Goal: Task Accomplishment & Management: Manage account settings

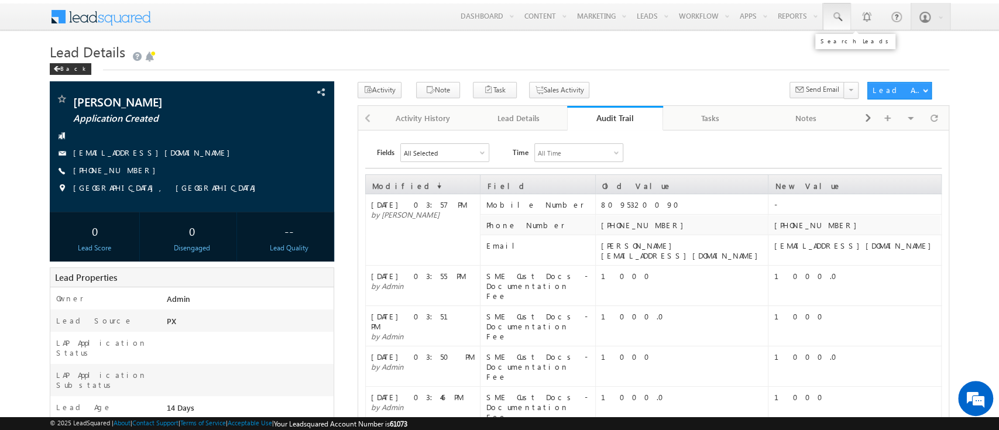
click at [843, 12] on link at bounding box center [837, 16] width 28 height 27
paste input "SME0000531"
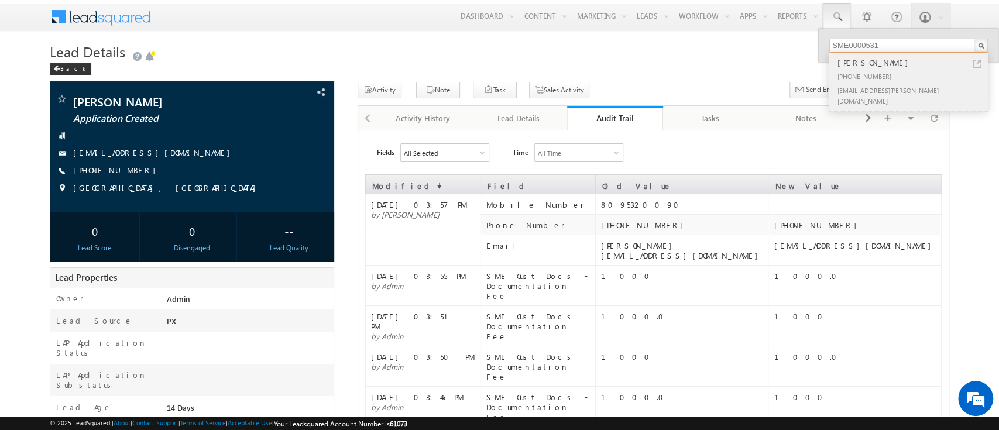
type input "SME0000531"
click at [887, 65] on div "SATYANARAYANA MOHANTY" at bounding box center [913, 62] width 157 height 13
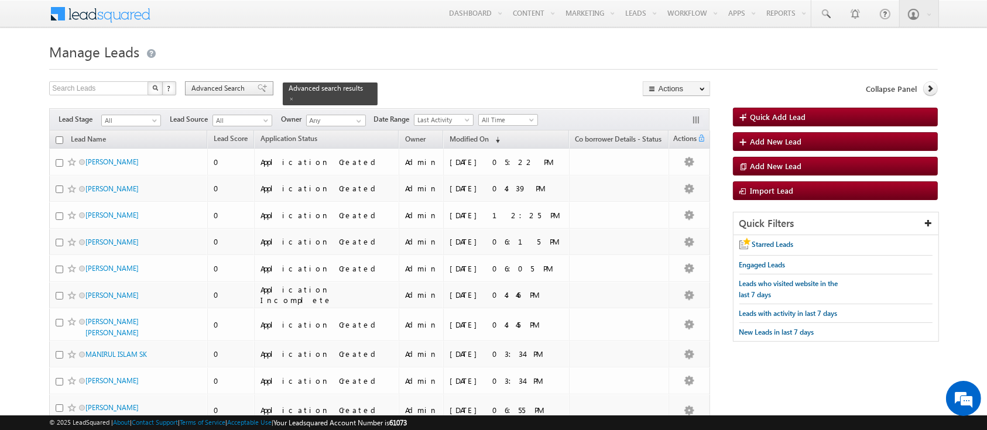
click at [218, 87] on span "Advanced Search" at bounding box center [219, 88] width 57 height 11
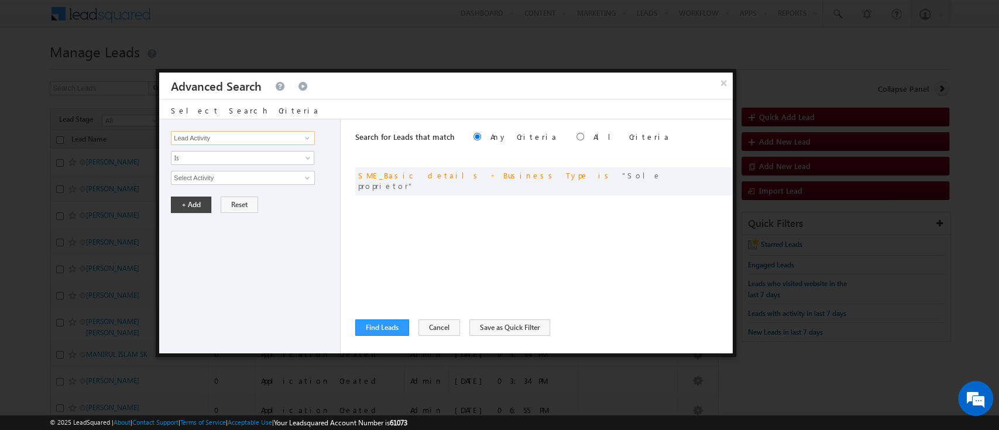
click at [280, 133] on input "Lead Activity" at bounding box center [243, 138] width 144 height 14
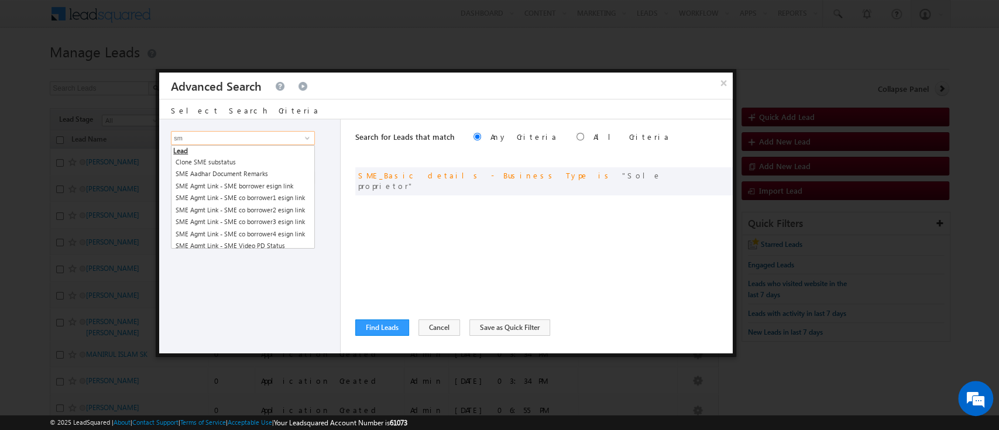
type input "s"
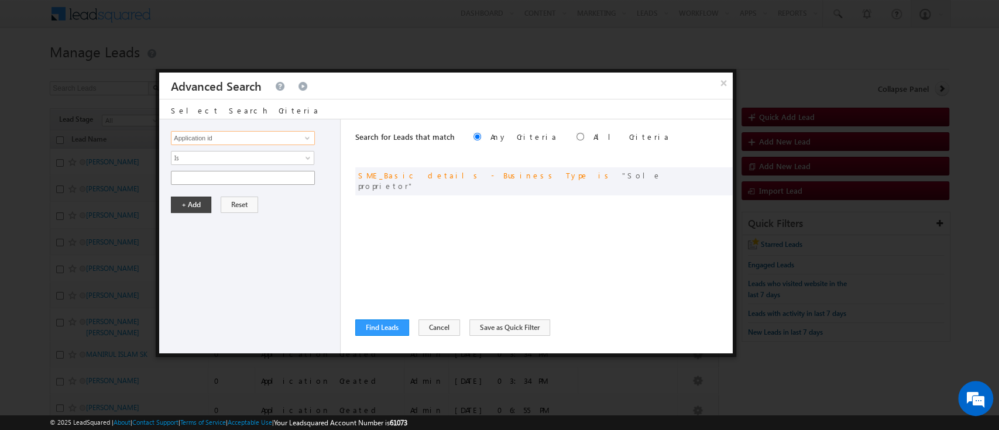
type input "Application id"
click at [225, 176] on input "text" at bounding box center [243, 178] width 144 height 14
paste input "SME0001074"
type input "SME0001074"
click at [183, 205] on button "+ Add" at bounding box center [191, 205] width 40 height 16
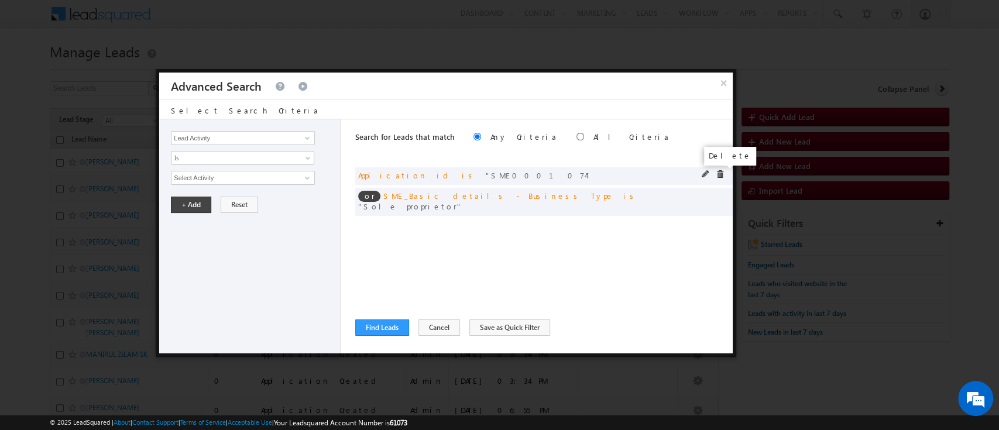
click at [719, 177] on span at bounding box center [720, 174] width 8 height 8
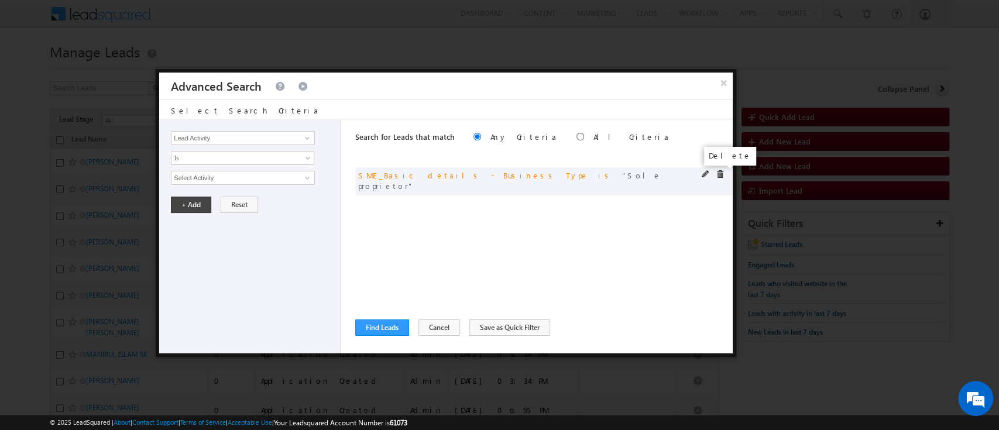
click at [721, 173] on span at bounding box center [720, 174] width 8 height 8
click at [279, 139] on input "Lead Activity" at bounding box center [243, 138] width 144 height 14
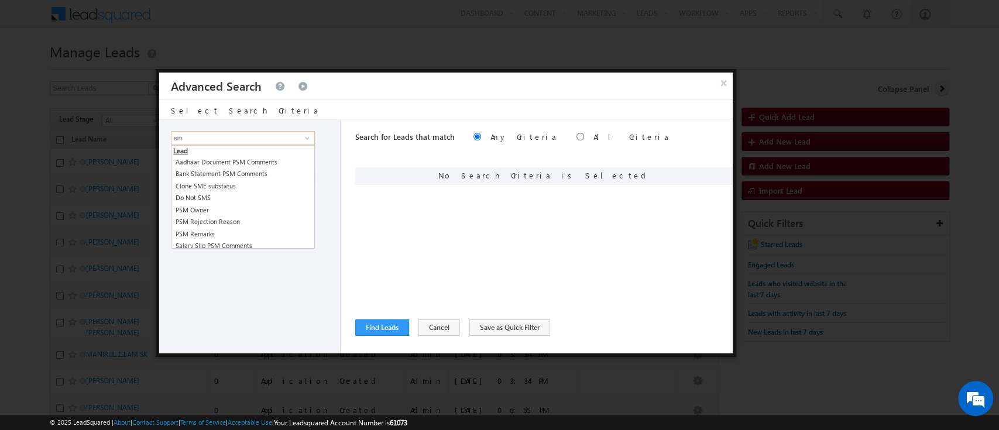
type input "s"
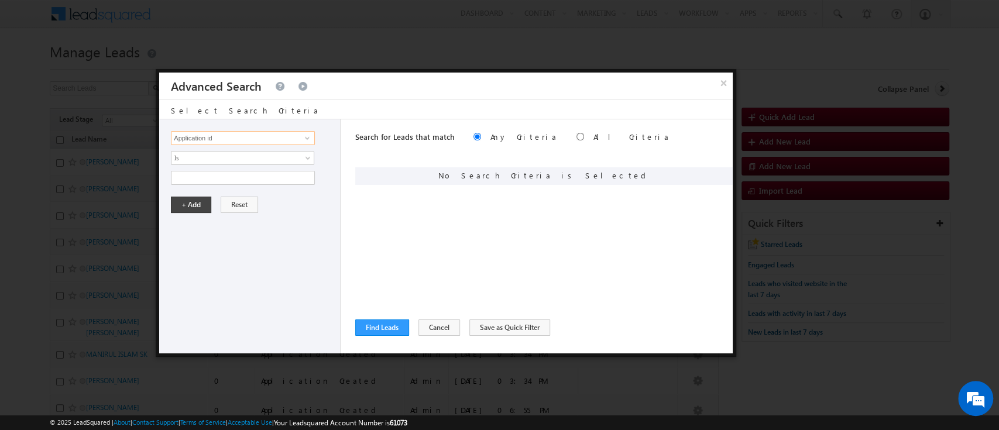
type input "Application id"
click at [235, 186] on div "Lead Activity Task Sales Group Prospect Id AA AA Owner AA Status Aadhaar Addres…" at bounding box center [249, 236] width 181 height 234
click at [225, 180] on input "text" at bounding box center [243, 178] width 144 height 14
paste input "SME0001074"
type input "SME0001074"
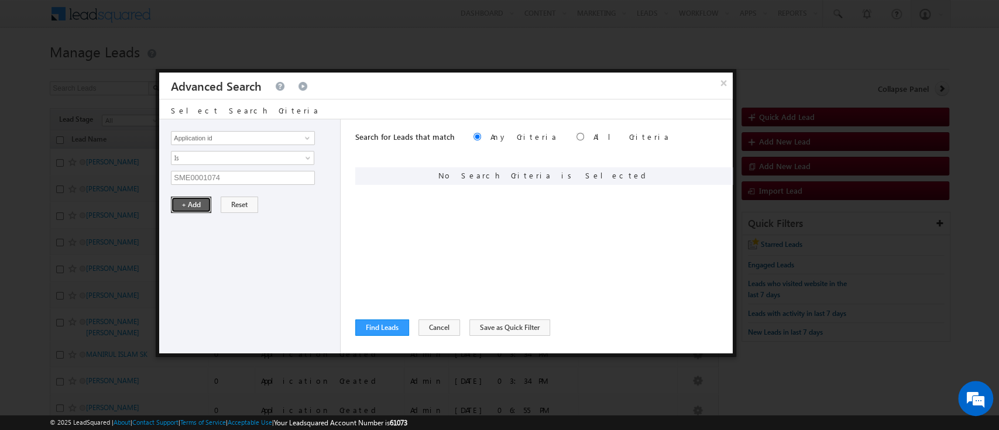
click at [187, 205] on button "+ Add" at bounding box center [191, 205] width 40 height 16
click at [370, 326] on button "Find Leads" at bounding box center [382, 328] width 54 height 16
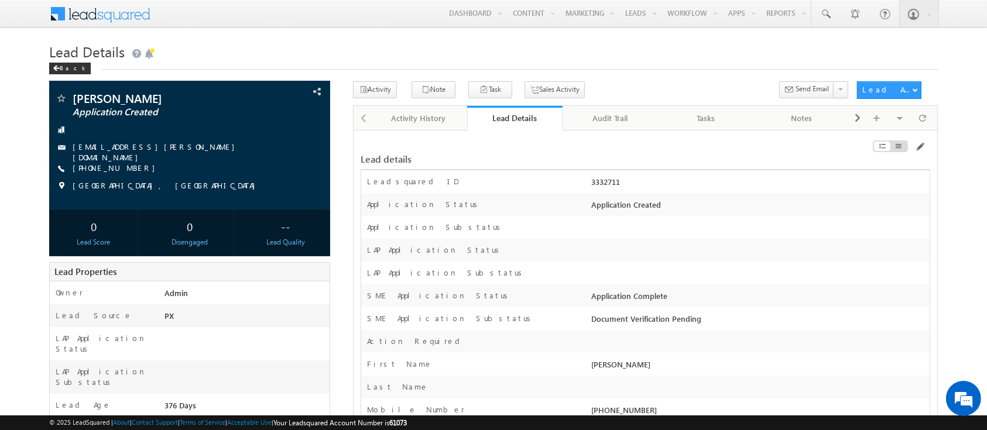
click at [604, 190] on div "3332711" at bounding box center [758, 184] width 341 height 16
click at [604, 184] on div "3332711" at bounding box center [758, 184] width 341 height 16
copy div "3332711"
click at [300, 95] on span at bounding box center [295, 91] width 13 height 13
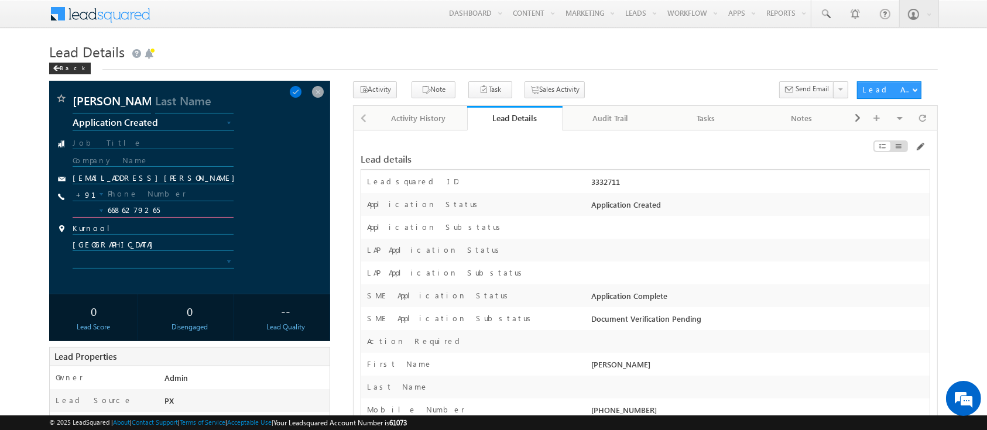
click at [161, 211] on input "6686279265" at bounding box center [153, 211] width 161 height 14
click at [159, 193] on input "text" at bounding box center [153, 194] width 161 height 14
paste input "9686279293"
type input "9686279293"
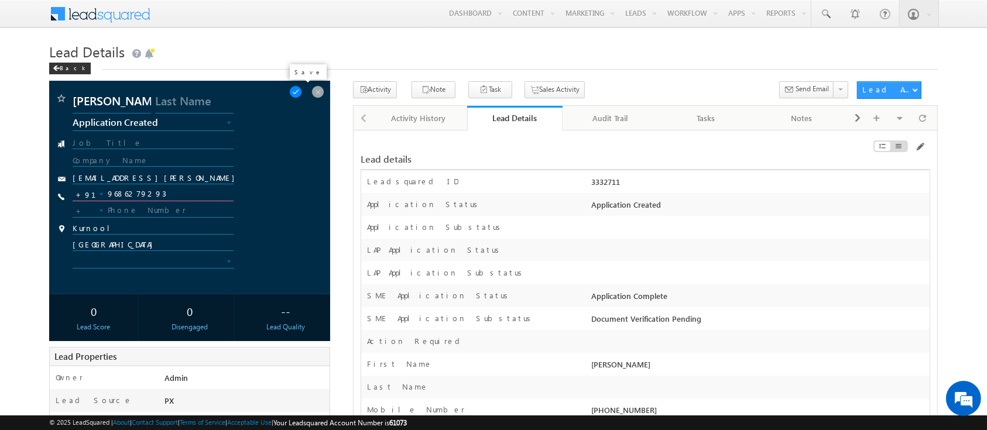
click at [302, 96] on span at bounding box center [295, 91] width 13 height 13
click at [299, 92] on span at bounding box center [295, 91] width 13 height 13
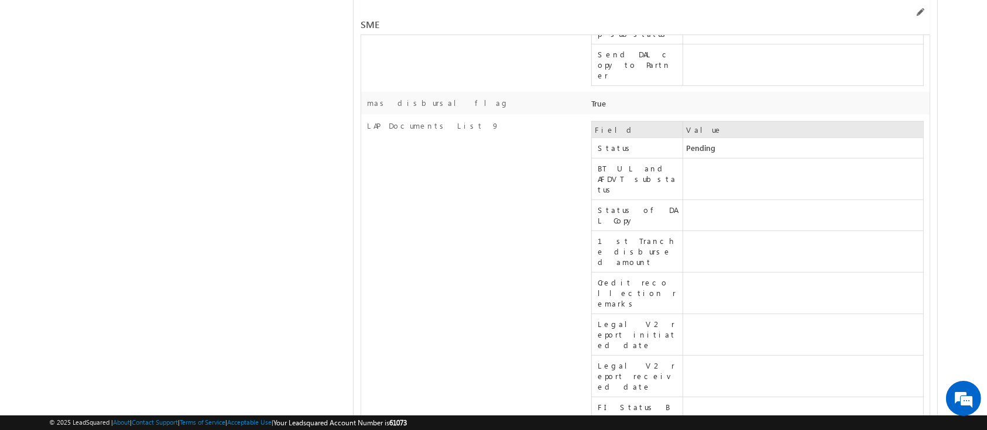
scroll to position [15580, 0]
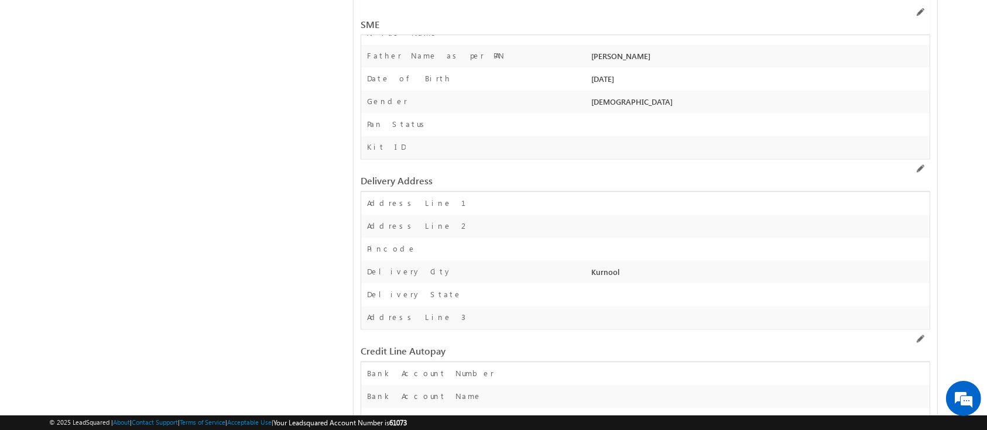
copy div "8825646759"
click at [918, 15] on span at bounding box center [919, 12] width 9 height 9
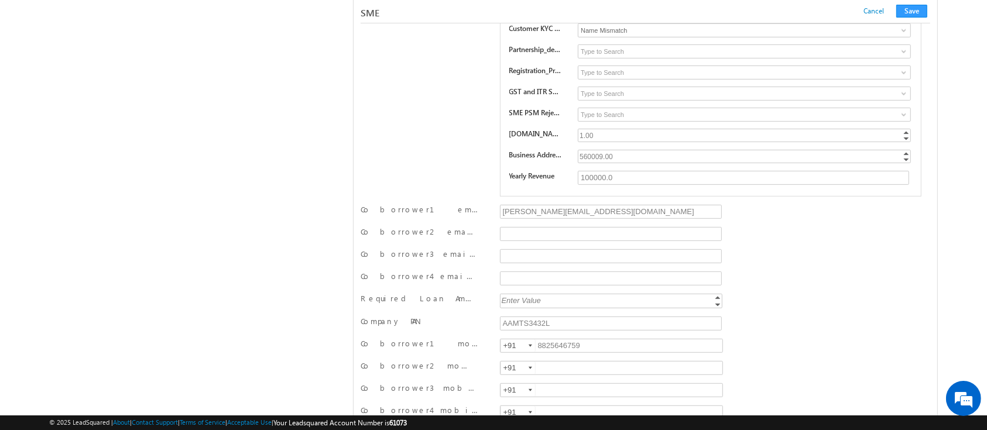
scroll to position [13890, 0]
drag, startPoint x: 462, startPoint y: 303, endPoint x: 404, endPoint y: 307, distance: 57.5
click at [404, 336] on div "Co borrower1 mobile number" at bounding box center [425, 344] width 131 height 16
copy label "Co borrower1"
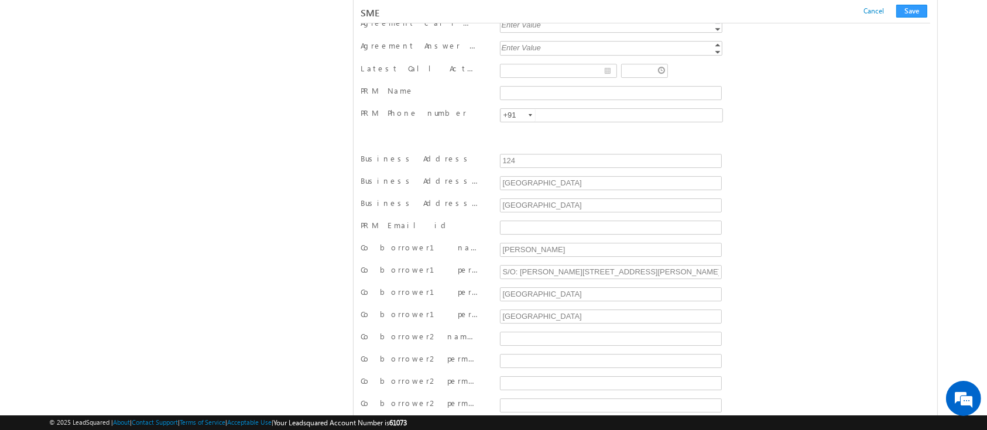
scroll to position [13844, 0]
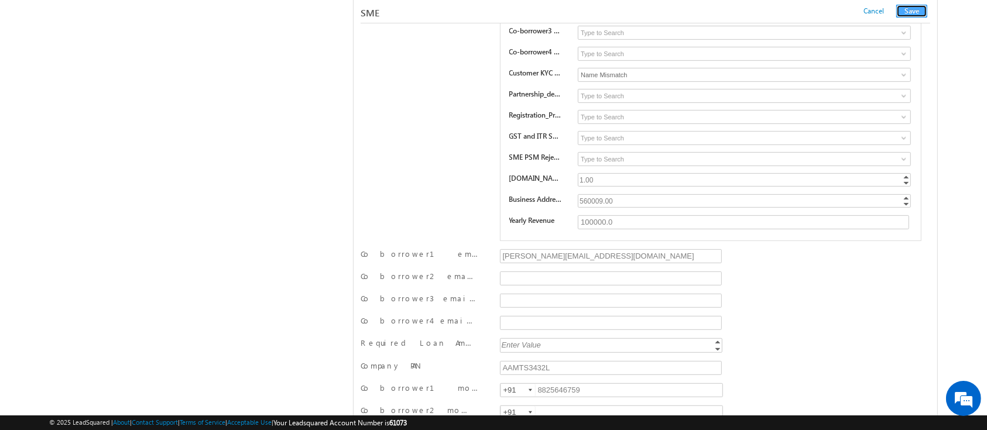
click at [917, 10] on button "Save" at bounding box center [911, 11] width 31 height 13
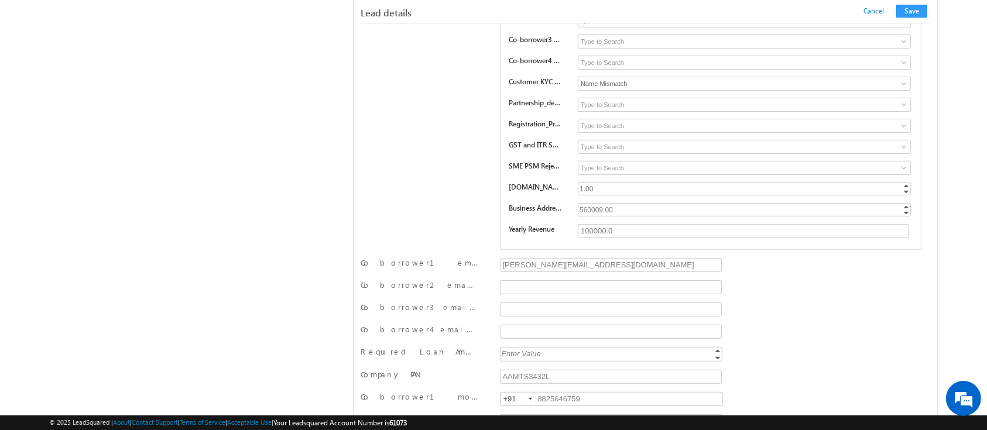
scroll to position [1140, 0]
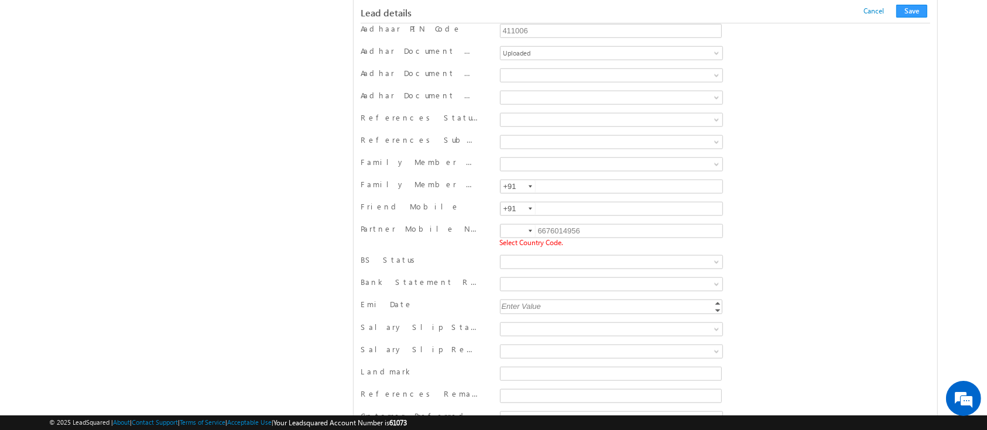
click at [528, 230] on div at bounding box center [530, 231] width 4 height 2
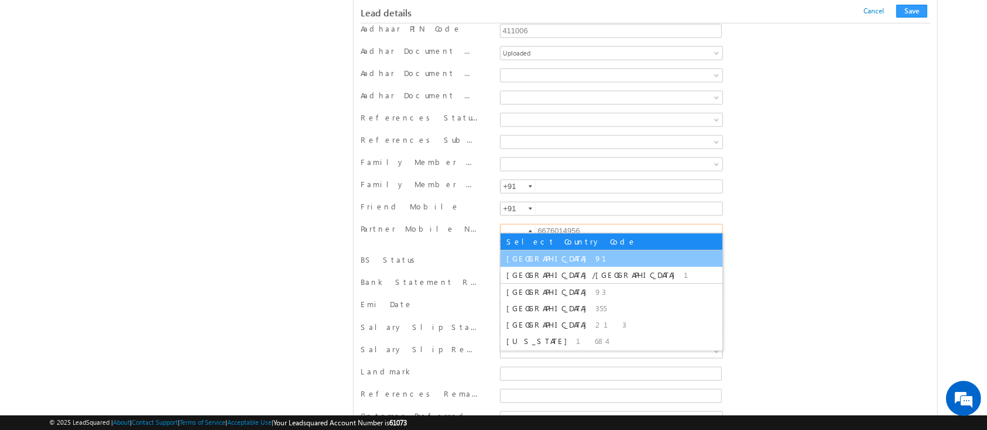
click at [595, 260] on span "91" at bounding box center [607, 258] width 25 height 10
type input "+91"
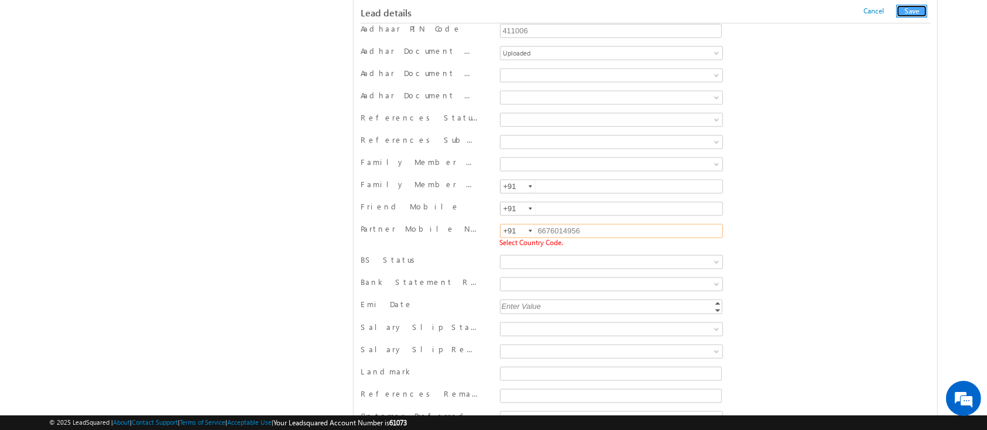
click at [909, 14] on button "Save" at bounding box center [911, 11] width 31 height 13
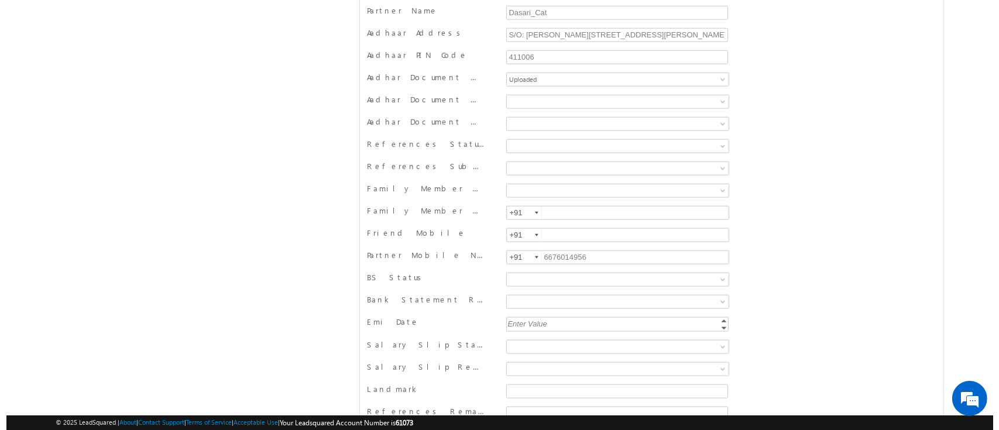
scroll to position [0, 0]
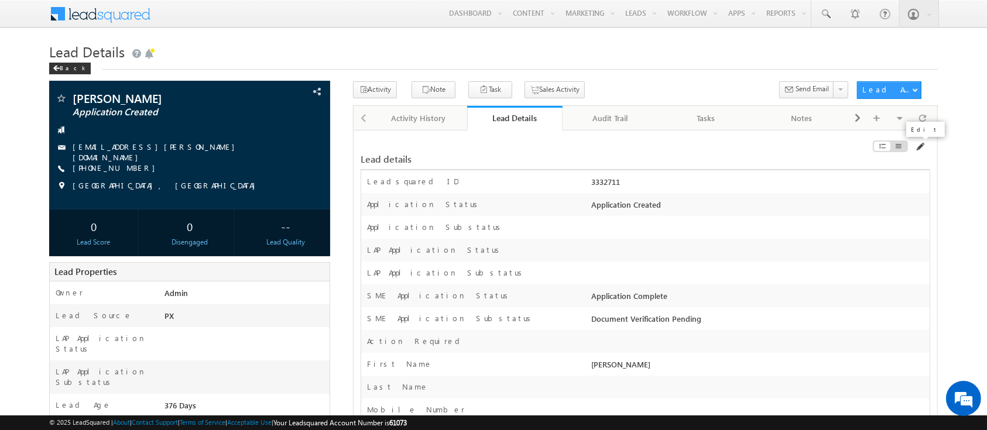
click at [919, 143] on span at bounding box center [919, 146] width 9 height 9
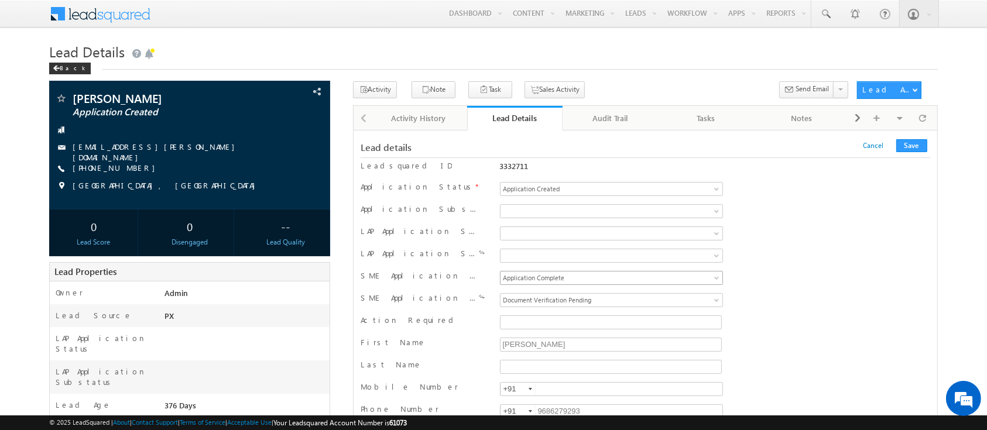
click at [703, 280] on link "Application Complete" at bounding box center [612, 278] width 224 height 14
click at [692, 297] on link at bounding box center [612, 300] width 224 height 14
click at [906, 151] on button "Save" at bounding box center [911, 145] width 31 height 13
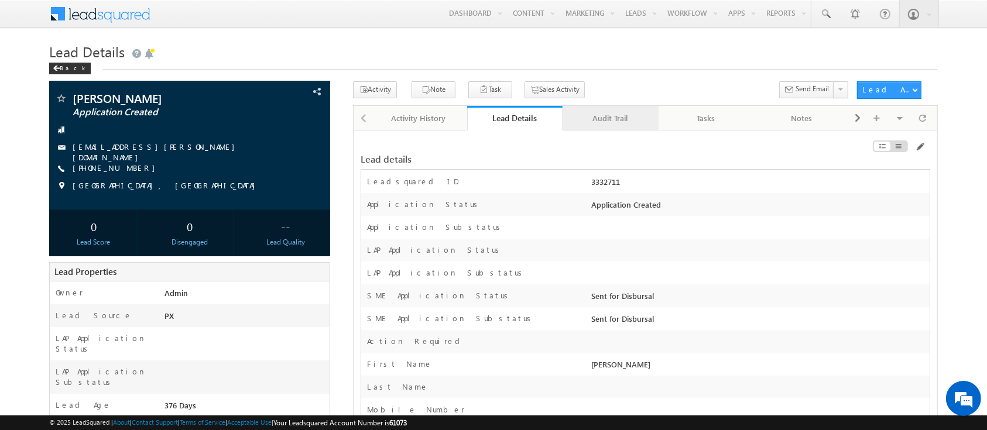
click at [593, 119] on div "Audit Trail" at bounding box center [610, 118] width 76 height 14
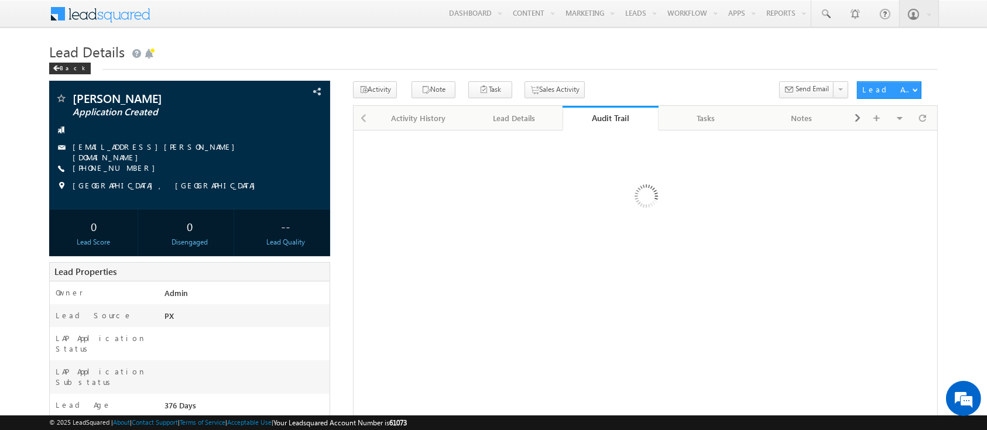
click at [593, 119] on div "Audit Trail" at bounding box center [610, 117] width 78 height 11
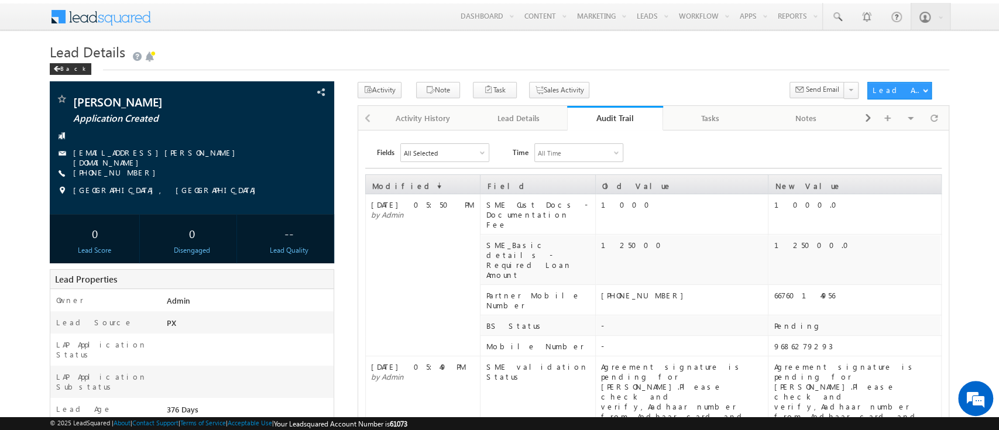
click at [593, 119] on div "Audit Trail" at bounding box center [615, 117] width 78 height 11
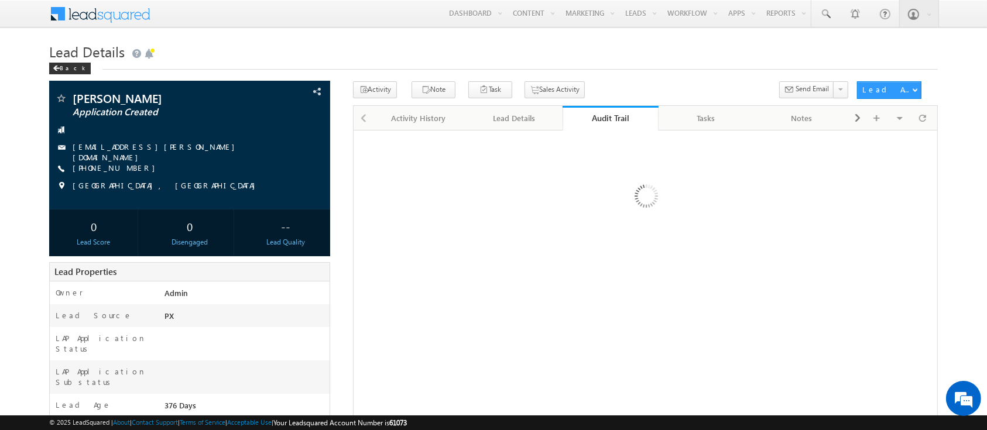
click at [633, 275] on div "Lead details Leadsquared ID 3332711 Application Status *" at bounding box center [645, 367] width 585 height 475
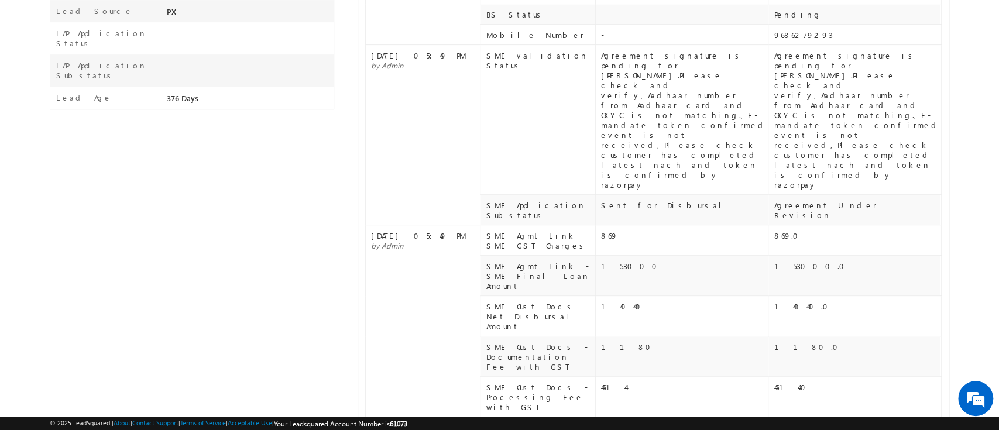
scroll to position [312, 0]
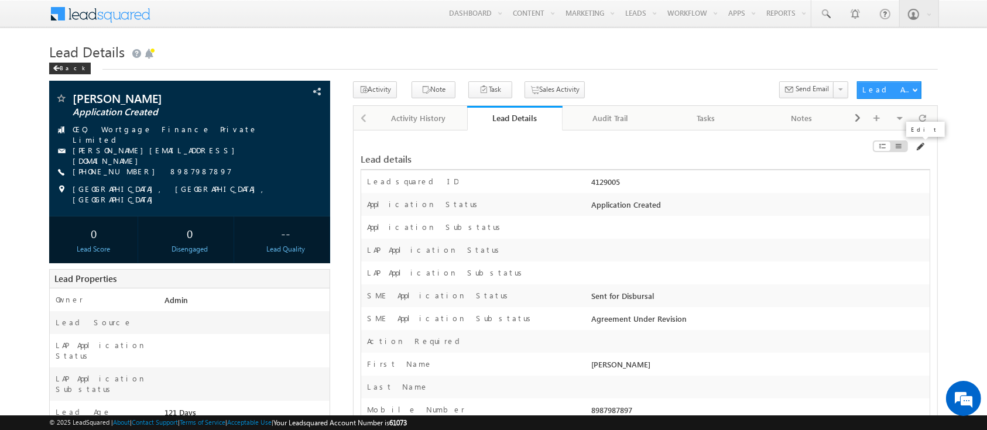
click at [922, 147] on span at bounding box center [919, 146] width 9 height 9
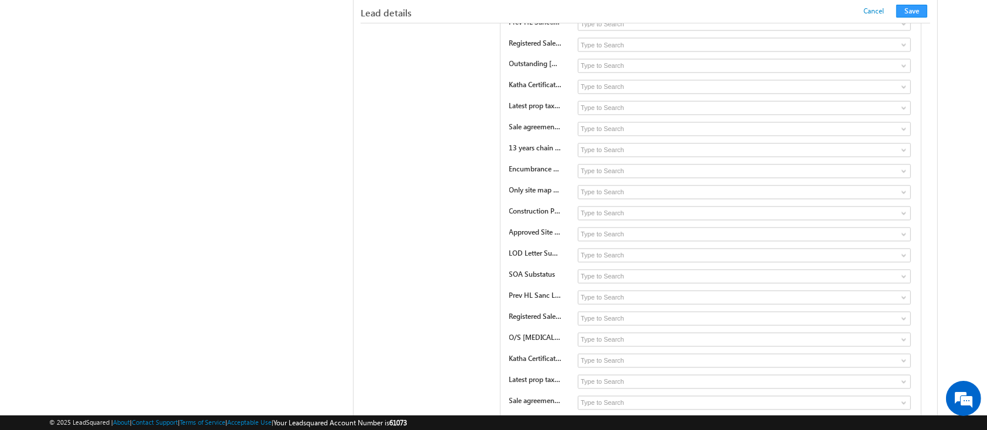
scroll to position [10371, 0]
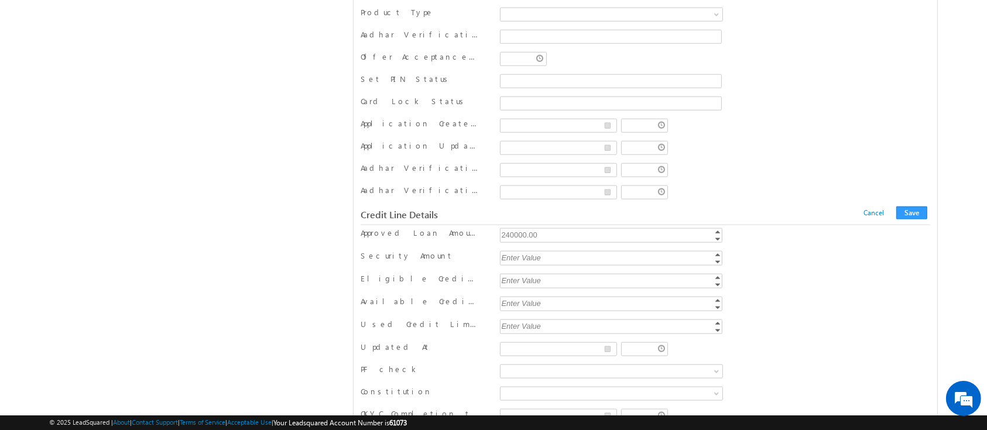
click at [487, 228] on div "Approved Loan Amount" at bounding box center [425, 236] width 131 height 16
click at [514, 228] on div "240000.00" at bounding box center [612, 234] width 225 height 13
type input "230000"
click at [907, 207] on button "Save" at bounding box center [911, 213] width 31 height 13
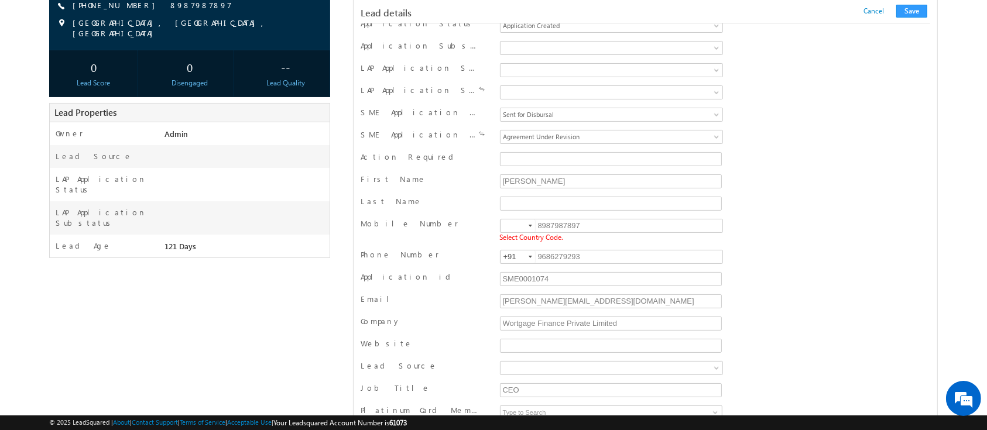
click at [511, 216] on div "Mobile Number 8987987897 Select Country Code." at bounding box center [644, 231] width 569 height 31
click at [511, 222] on input at bounding box center [517, 225] width 35 height 13
type input "+91"
click at [915, 15] on button "Save" at bounding box center [911, 11] width 31 height 13
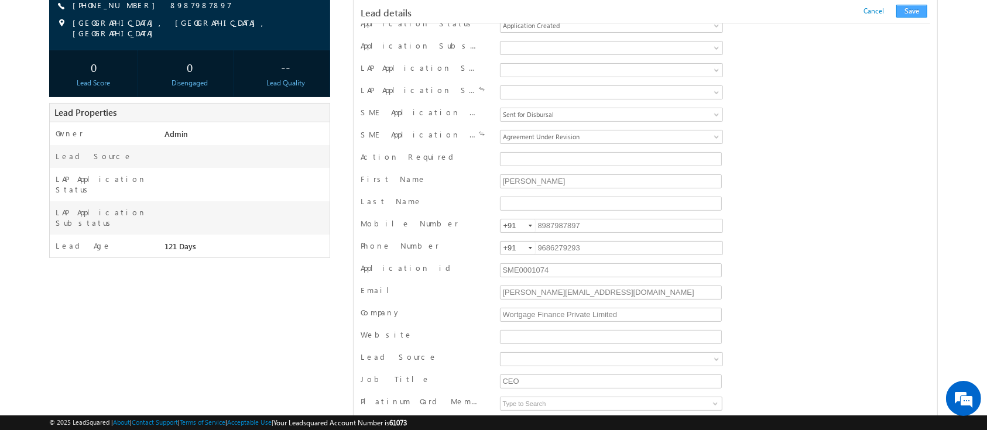
scroll to position [1143, 0]
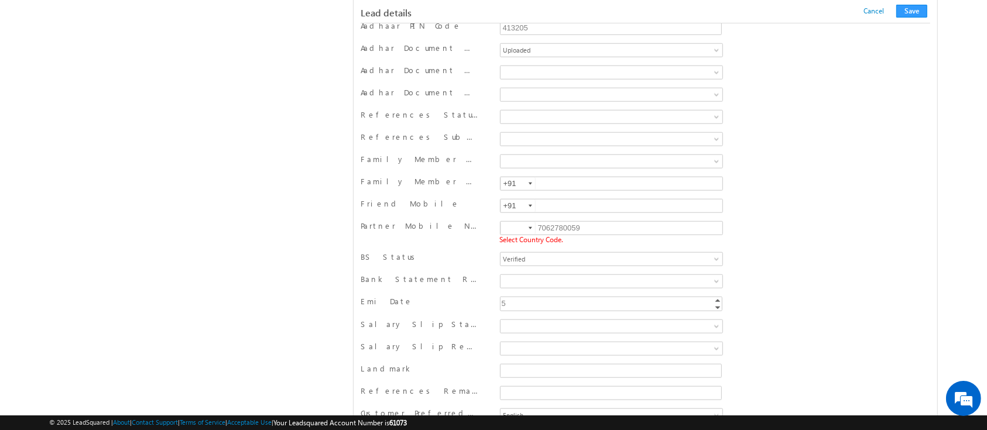
click at [511, 227] on input at bounding box center [517, 228] width 35 height 13
type input "+91"
click at [916, 5] on button "Save" at bounding box center [911, 11] width 31 height 13
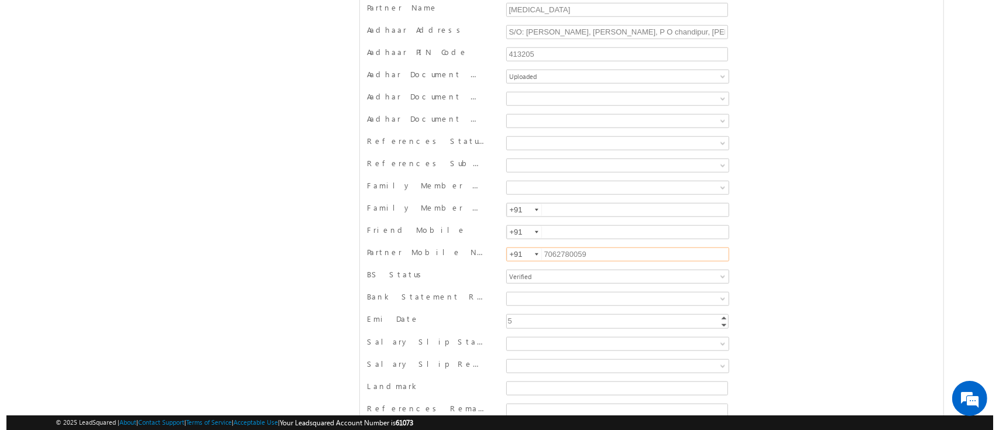
scroll to position [0, 0]
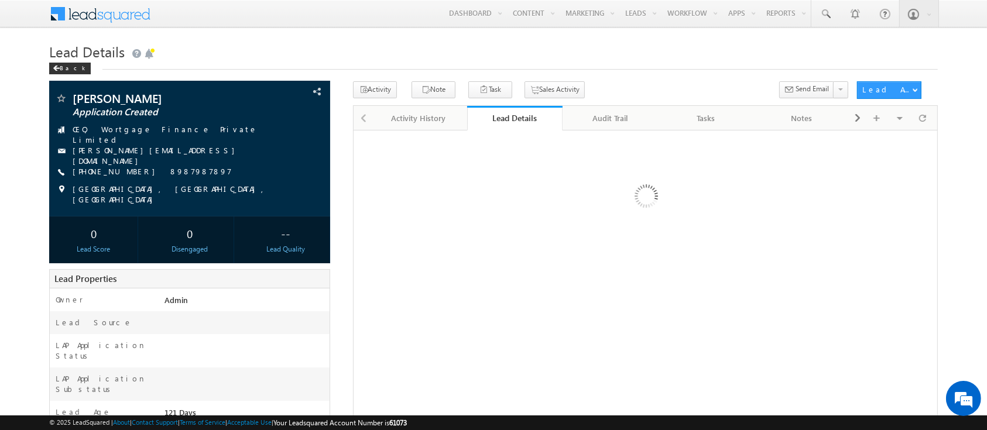
drag, startPoint x: 540, startPoint y: 197, endPoint x: 486, endPoint y: 196, distance: 53.3
click at [486, 196] on div at bounding box center [645, 367] width 585 height 475
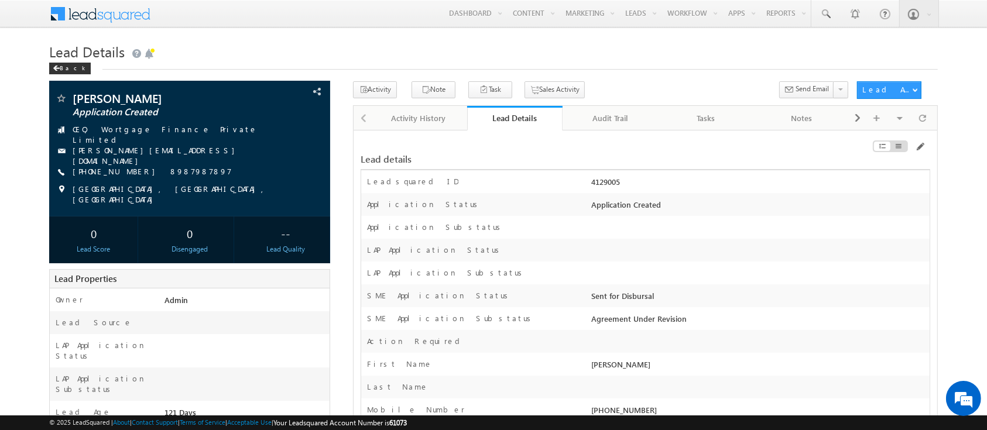
drag, startPoint x: 635, startPoint y: 175, endPoint x: 590, endPoint y: 183, distance: 45.8
click at [590, 183] on div "Leadsquared ID 4129005" at bounding box center [645, 181] width 568 height 23
copy div "4129005"
click at [627, 116] on div "Audit Trail" at bounding box center [610, 118] width 76 height 14
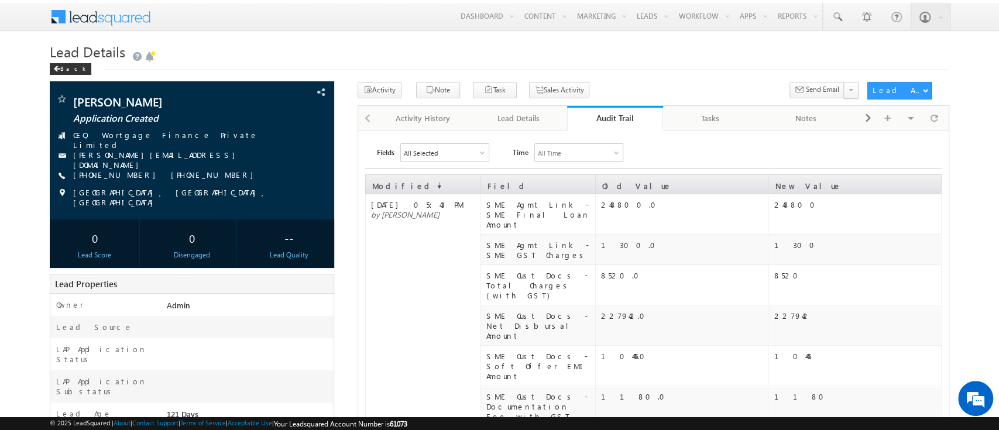
click at [613, 114] on div "Audit Trail" at bounding box center [615, 117] width 78 height 11
click at [531, 121] on div "Lead Details" at bounding box center [518, 118] width 76 height 14
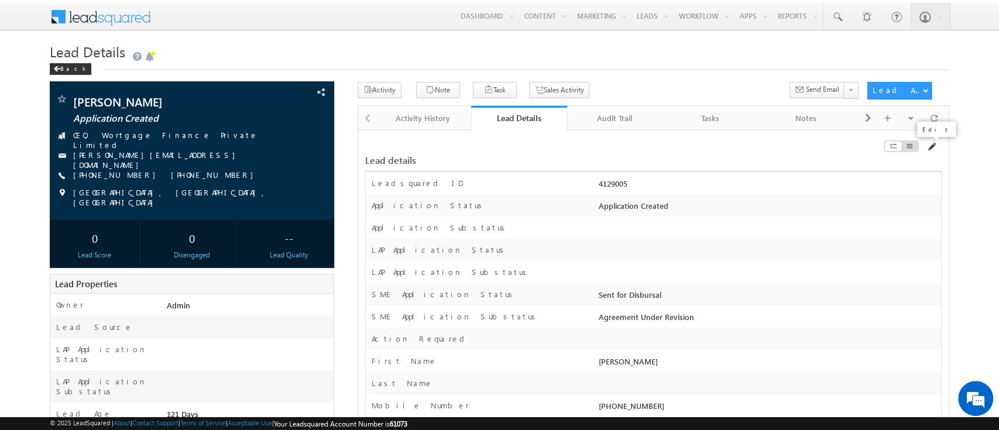
click at [929, 144] on span at bounding box center [930, 146] width 9 height 9
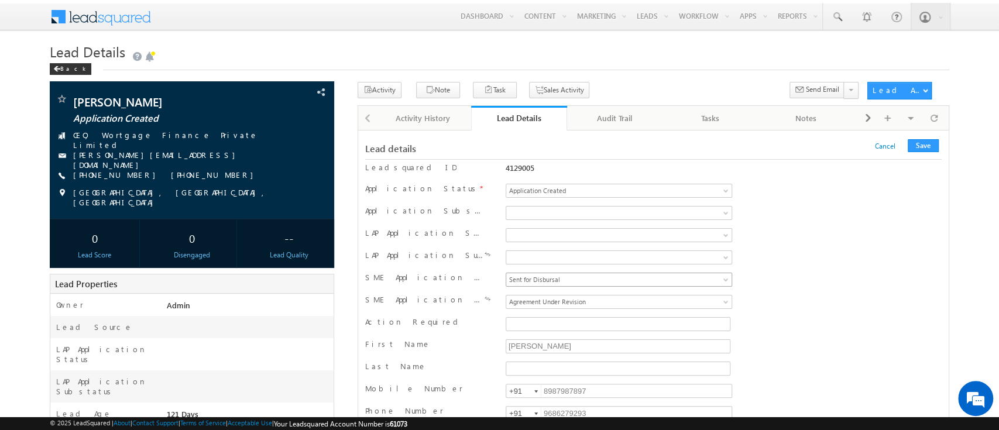
click at [540, 274] on span "Sent for Disbursal" at bounding box center [597, 279] width 183 height 11
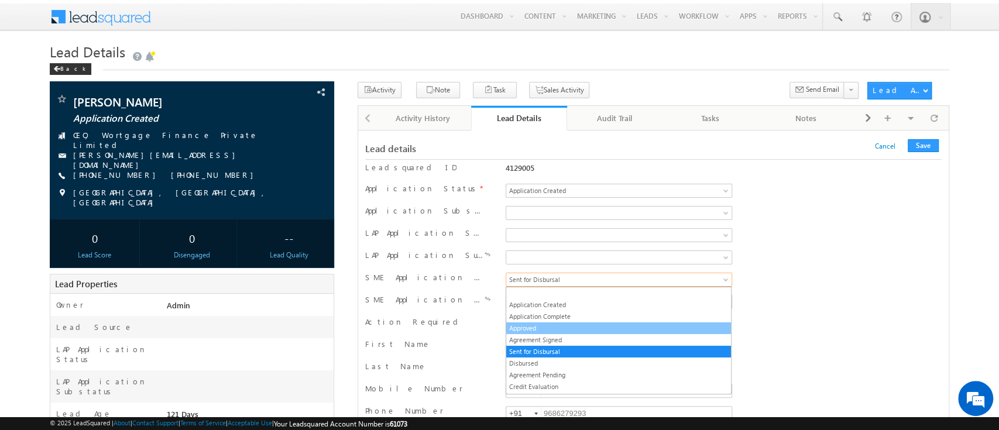
click at [545, 330] on link "Approved" at bounding box center [618, 328] width 225 height 11
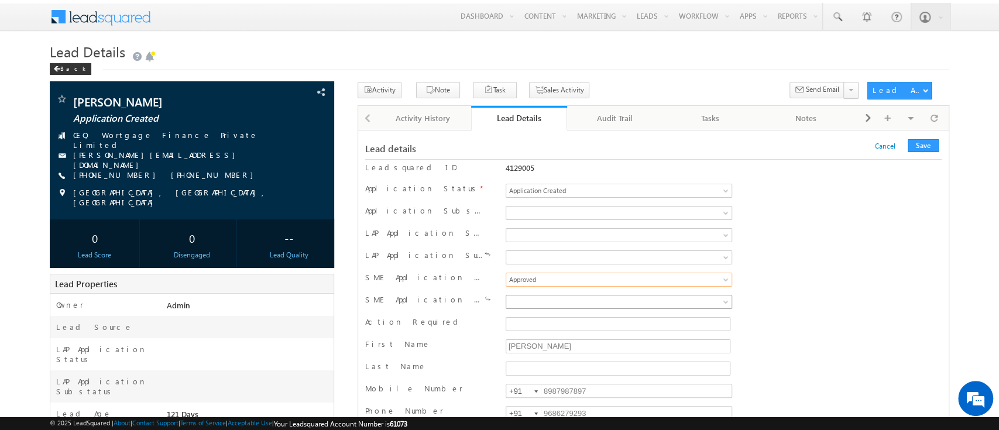
click at [534, 298] on span at bounding box center [597, 302] width 183 height 11
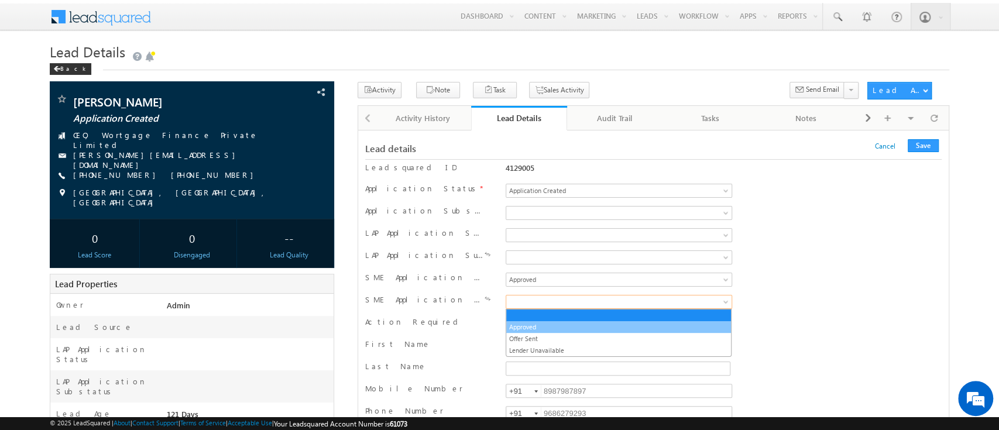
click at [544, 334] on link "Offer Sent" at bounding box center [618, 339] width 225 height 11
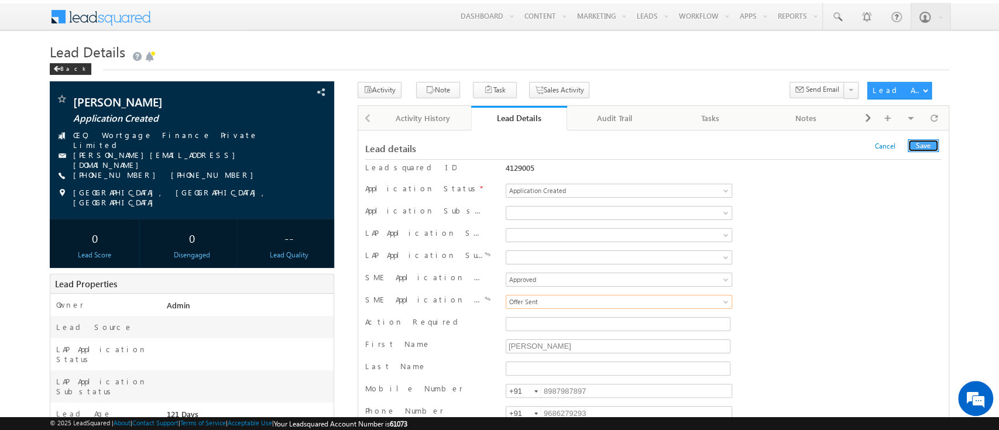
click at [930, 149] on button "Save" at bounding box center [923, 145] width 31 height 13
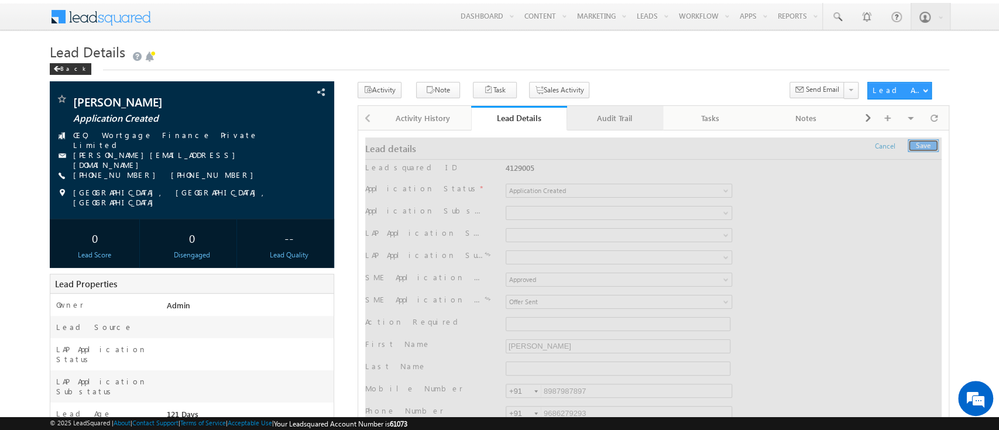
click at [619, 116] on div "Audit Trail" at bounding box center [614, 118] width 76 height 14
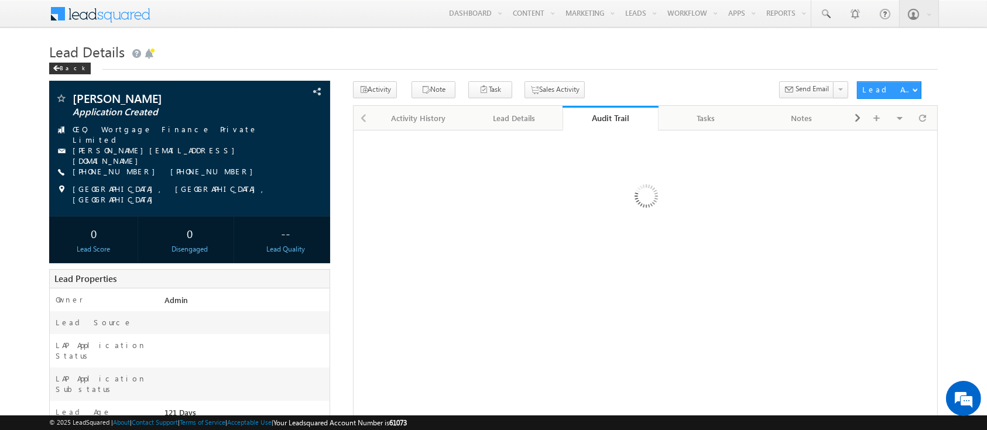
click at [619, 116] on div "Audit Trail" at bounding box center [610, 117] width 78 height 11
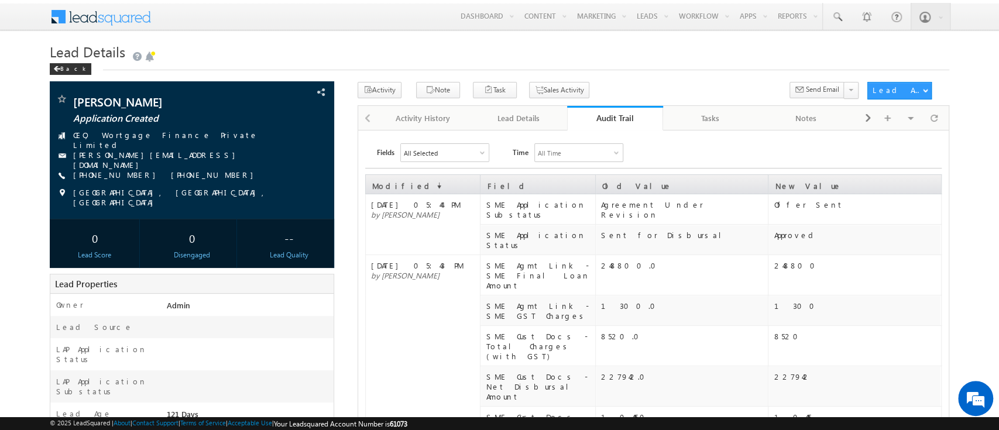
click at [613, 117] on div "Audit Trail" at bounding box center [615, 117] width 78 height 11
click at [637, 84] on div "Activity Note Task Sales Activity Send Email" at bounding box center [609, 93] width 503 height 22
